Goal: Task Accomplishment & Management: Use online tool/utility

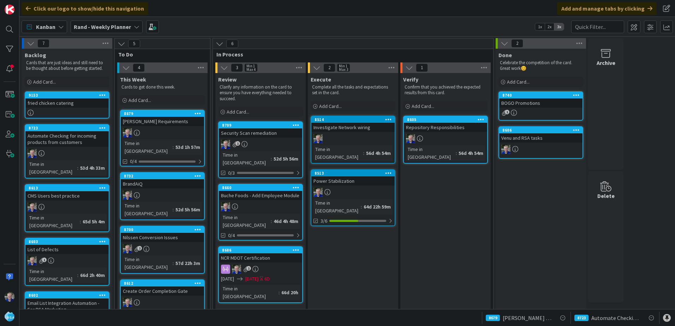
click at [52, 101] on div "fried chicken catering" at bounding box center [66, 103] width 83 height 9
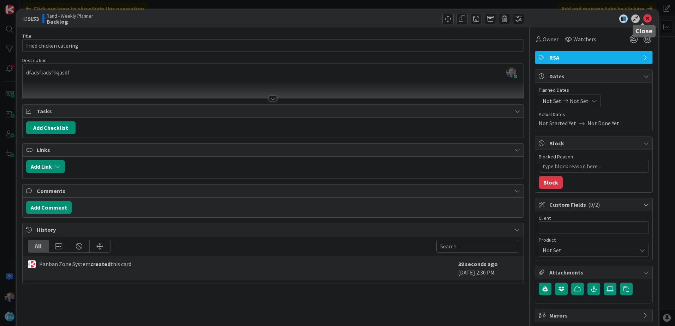
click at [645, 18] on icon at bounding box center [648, 18] width 8 height 8
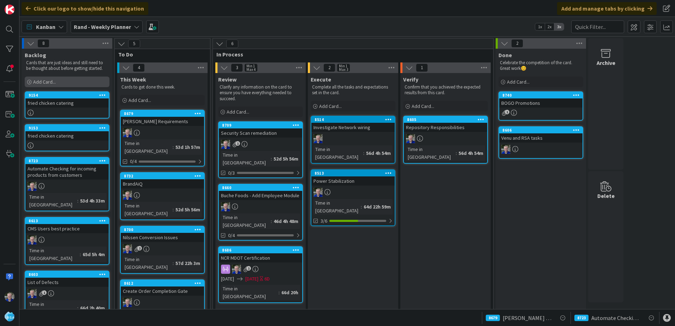
drag, startPoint x: 101, startPoint y: 95, endPoint x: 88, endPoint y: 83, distance: 18.0
click at [88, 83] on div "Add Card..." at bounding box center [67, 82] width 85 height 11
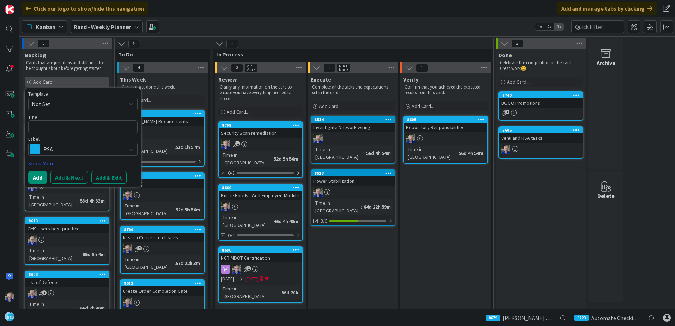
click at [103, 79] on div "Add Card..." at bounding box center [67, 82] width 85 height 11
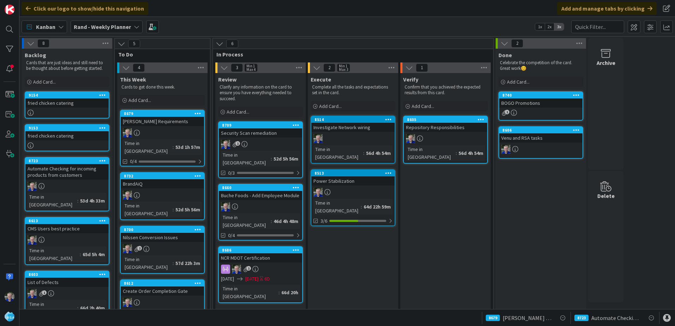
click at [104, 94] on icon at bounding box center [102, 95] width 7 height 5
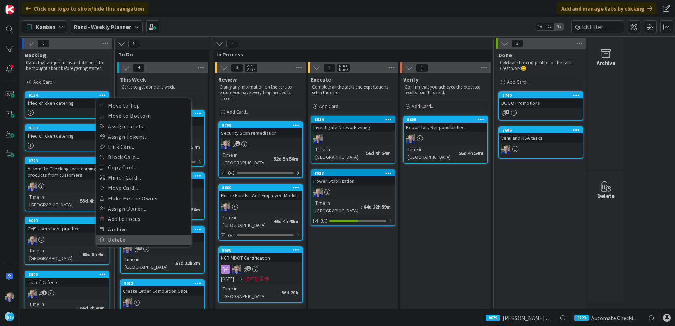
click at [111, 239] on link "Delete" at bounding box center [143, 240] width 95 height 10
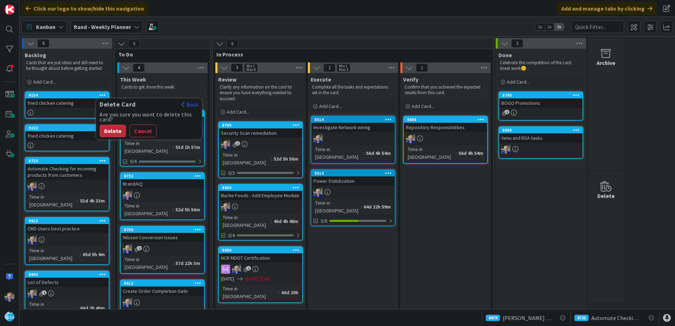
click at [111, 129] on button "Delete" at bounding box center [113, 131] width 26 height 13
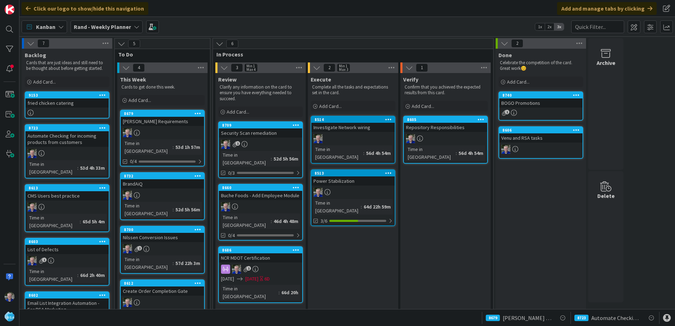
click at [104, 94] on icon at bounding box center [102, 95] width 7 height 5
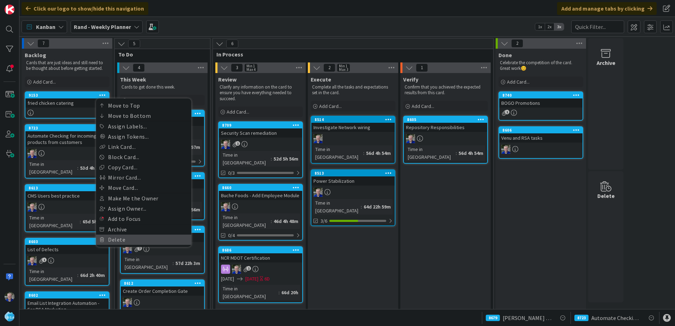
click at [113, 236] on link "Delete" at bounding box center [143, 240] width 95 height 10
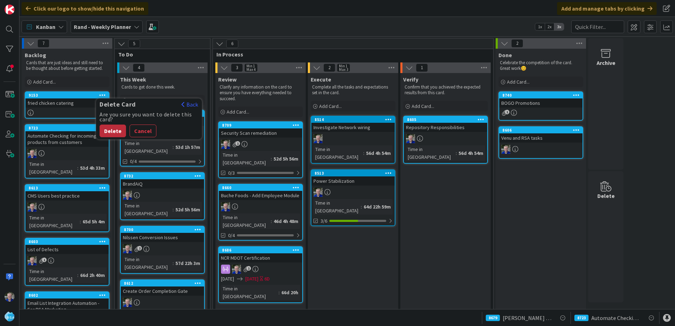
click at [108, 130] on button "Delete" at bounding box center [113, 131] width 26 height 13
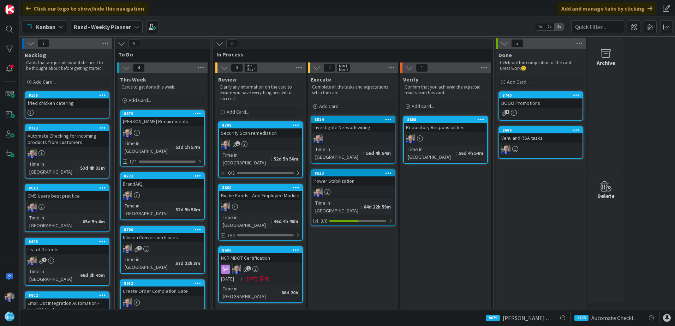
click at [67, 101] on div "fried chicken catering" at bounding box center [66, 103] width 83 height 9
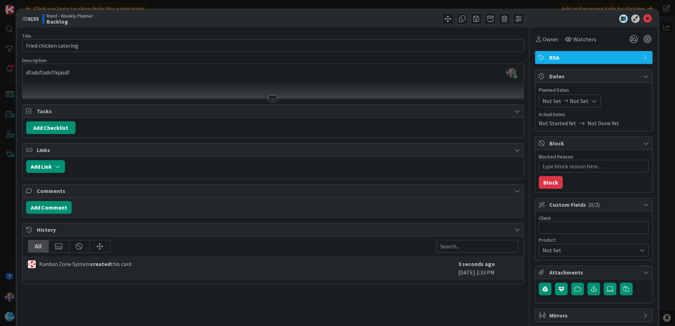
click at [638, 205] on div "Custom Fields ( 0/2 )" at bounding box center [594, 205] width 117 height 13
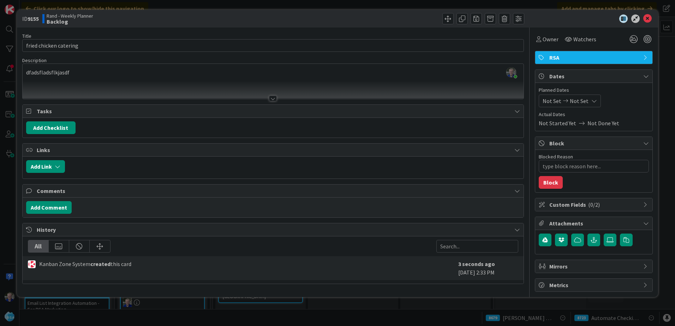
click at [644, 205] on icon at bounding box center [647, 205] width 6 height 6
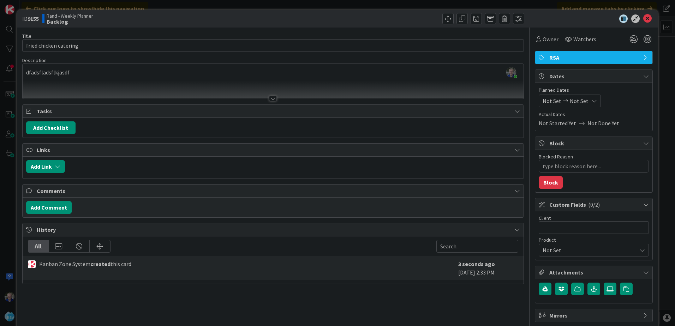
click at [614, 251] on span "Not Set" at bounding box center [590, 250] width 94 height 8
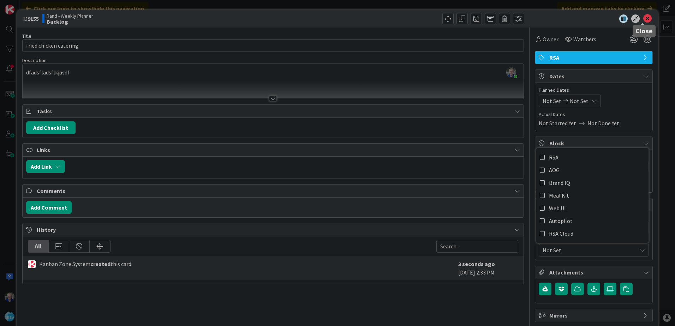
click at [644, 19] on icon at bounding box center [648, 18] width 8 height 8
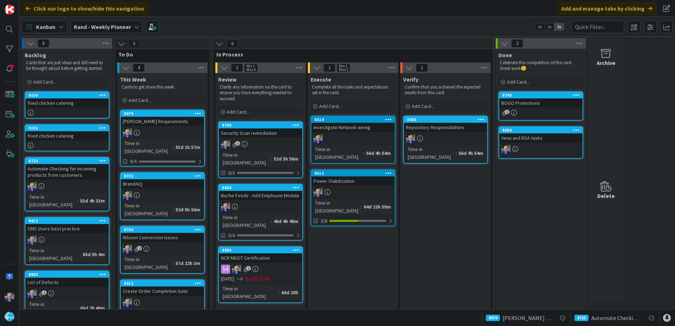
click at [64, 102] on div "fried chicken catering" at bounding box center [66, 103] width 83 height 9
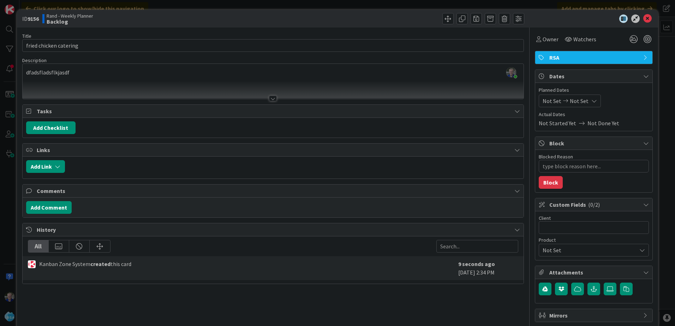
click at [548, 251] on span "Not Set" at bounding box center [590, 250] width 94 height 8
click at [552, 230] on input "text" at bounding box center [594, 227] width 110 height 13
click at [644, 20] on icon at bounding box center [648, 18] width 8 height 8
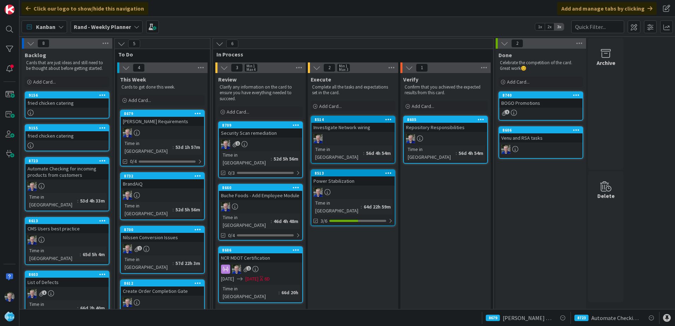
click at [102, 127] on icon at bounding box center [102, 127] width 7 height 5
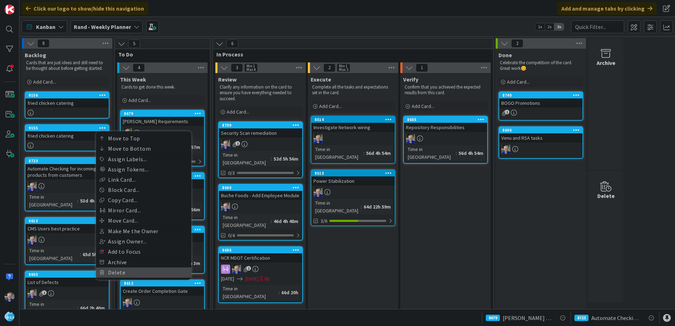
click at [105, 272] on link "Delete" at bounding box center [143, 273] width 95 height 10
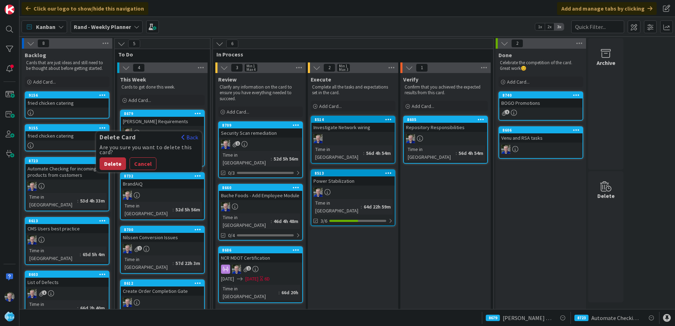
click at [103, 161] on button "Delete" at bounding box center [113, 164] width 26 height 13
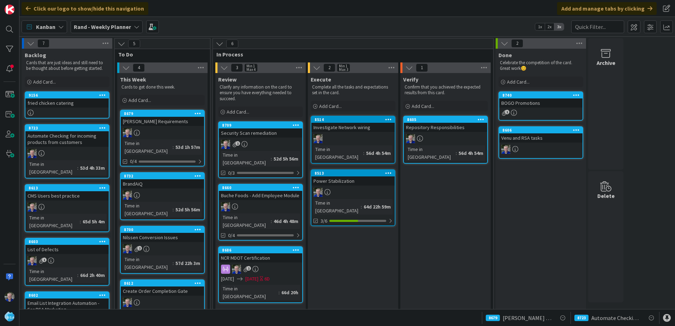
click at [104, 95] on icon at bounding box center [102, 95] width 7 height 5
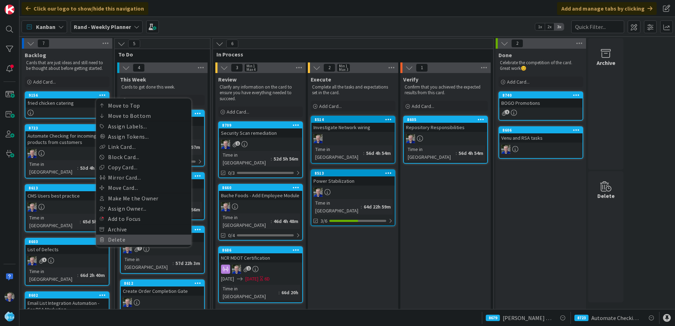
click at [110, 240] on link "Delete" at bounding box center [143, 240] width 95 height 10
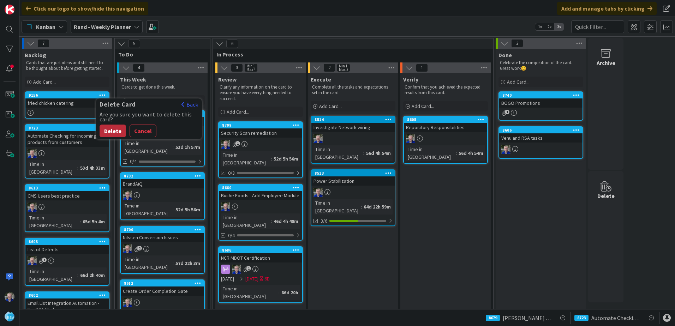
click at [111, 131] on button "Delete" at bounding box center [113, 131] width 26 height 13
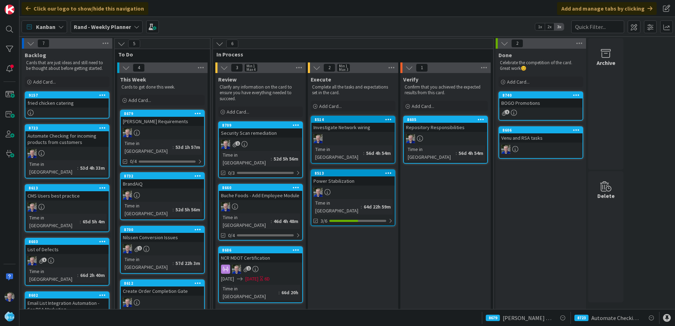
click at [63, 104] on div "fried chicken catering" at bounding box center [66, 103] width 83 height 9
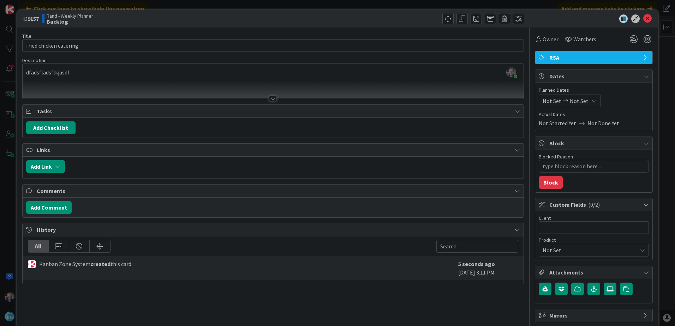
click at [13, 79] on div "ID 9157 Rand - Weekly Planner Backlog Title 22 / 128 fried chicken catering Des…" at bounding box center [337, 163] width 675 height 326
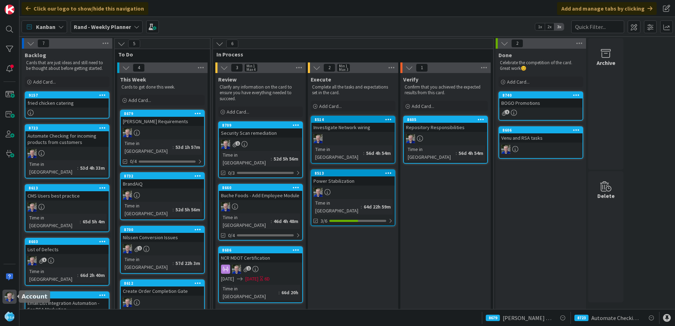
click at [13, 295] on img at bounding box center [10, 297] width 10 height 10
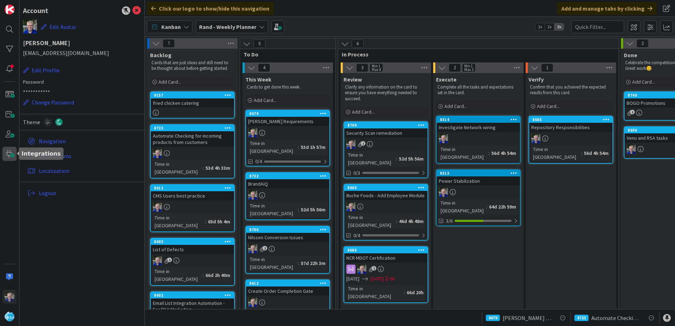
click at [7, 154] on span at bounding box center [9, 154] width 14 height 14
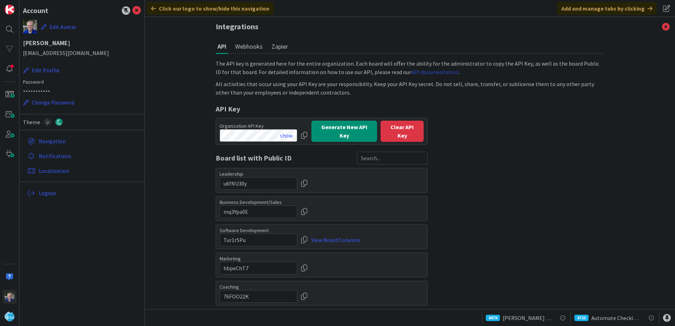
click at [412, 72] on link "API documentation" at bounding box center [435, 72] width 47 height 7
click at [660, 24] on icon at bounding box center [666, 26] width 18 height 19
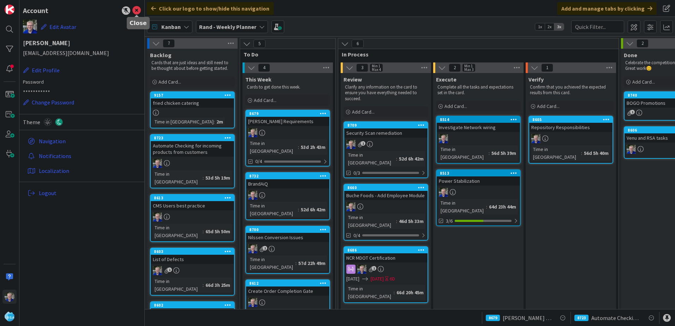
click at [134, 10] on icon at bounding box center [136, 10] width 8 height 8
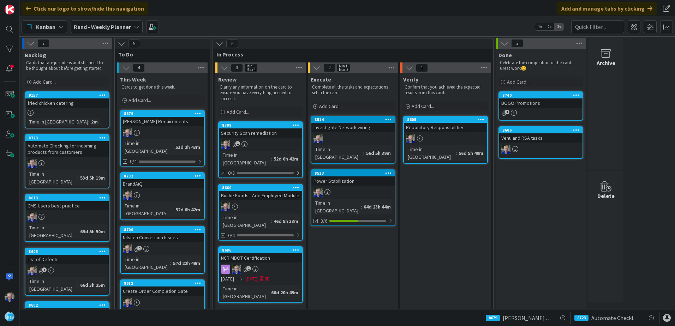
click at [102, 94] on icon at bounding box center [102, 95] width 7 height 5
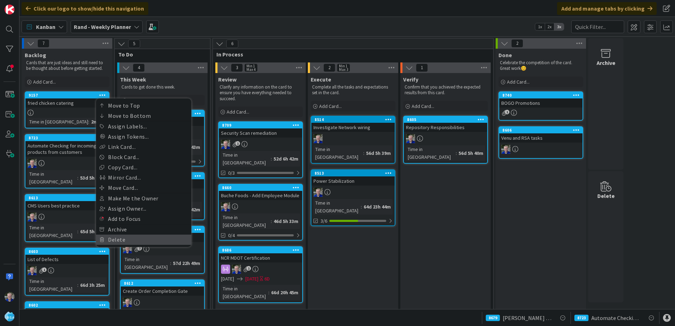
click at [115, 237] on link "Delete" at bounding box center [143, 240] width 95 height 10
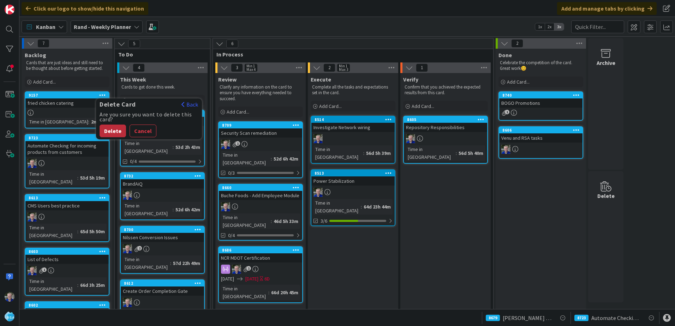
click at [117, 131] on button "Delete" at bounding box center [113, 131] width 26 height 13
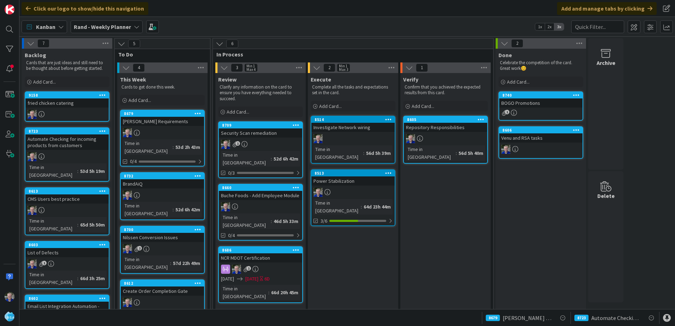
click at [68, 103] on div "fried chicken catering" at bounding box center [66, 103] width 83 height 9
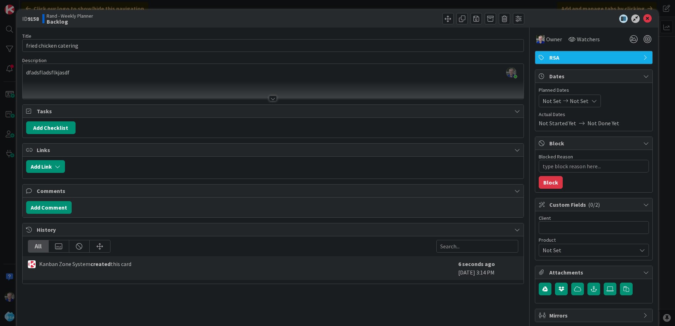
type textarea "x"
click at [644, 20] on icon at bounding box center [648, 18] width 8 height 8
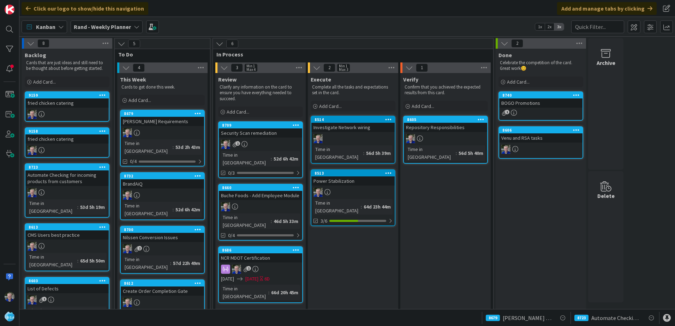
click at [101, 131] on icon at bounding box center [102, 131] width 7 height 5
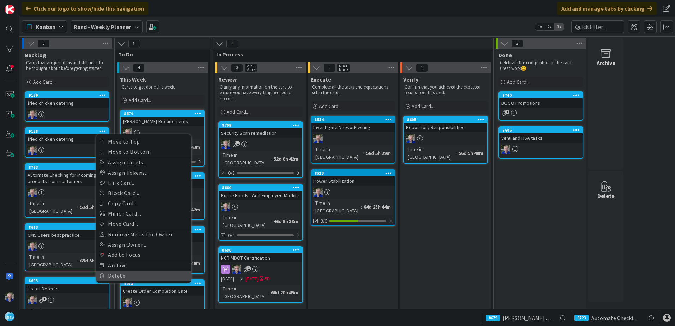
click at [111, 277] on link "Delete" at bounding box center [143, 276] width 95 height 10
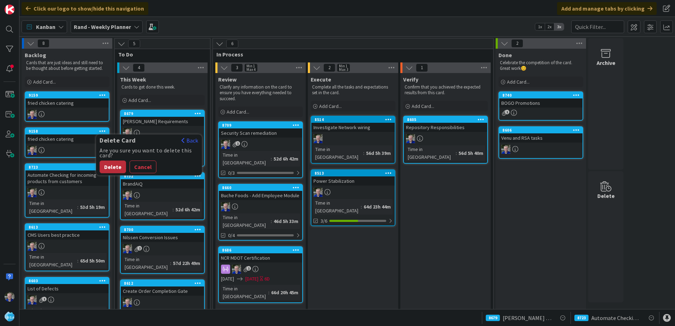
click at [110, 166] on button "Delete" at bounding box center [113, 167] width 26 height 13
